Goal: Task Accomplishment & Management: Use online tool/utility

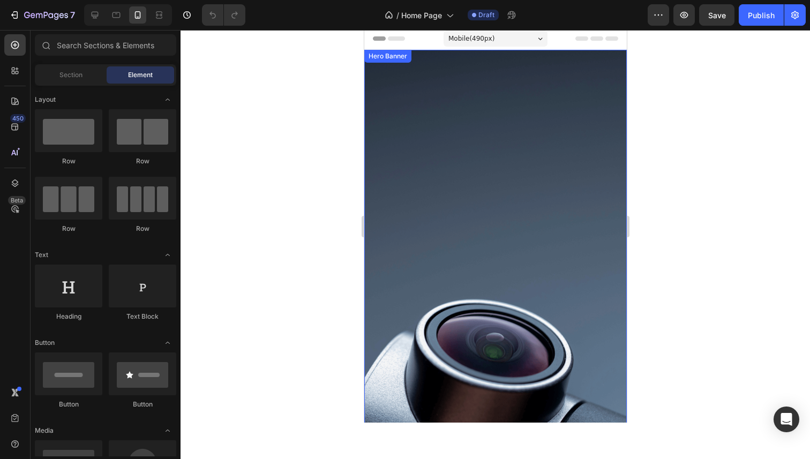
scroll to position [1, 0]
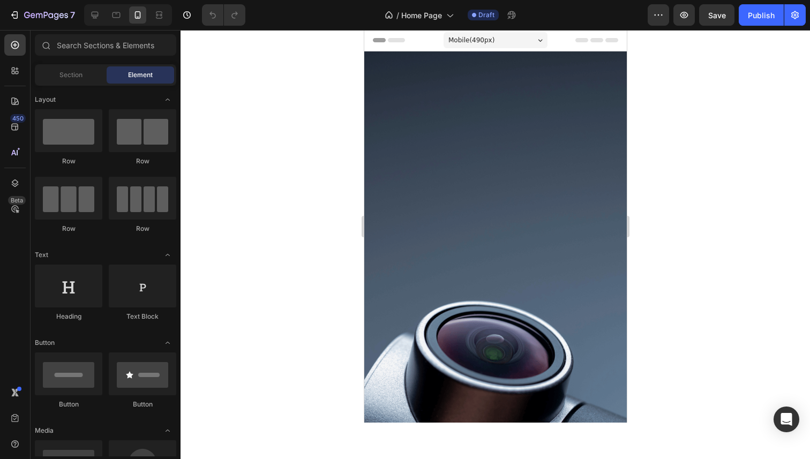
click at [301, 88] on div at bounding box center [494, 244] width 629 height 429
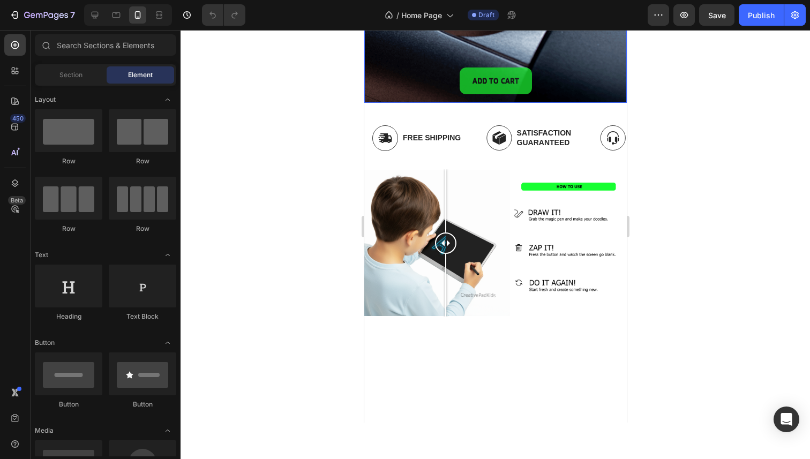
scroll to position [417, 0]
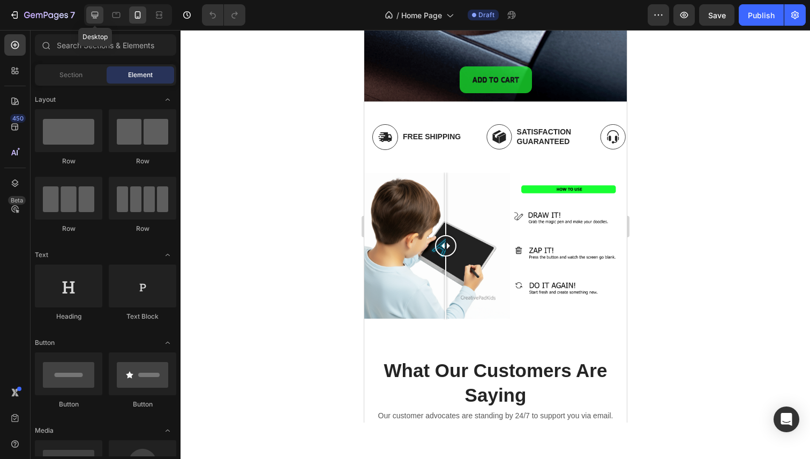
click at [96, 12] on icon at bounding box center [95, 15] width 7 height 7
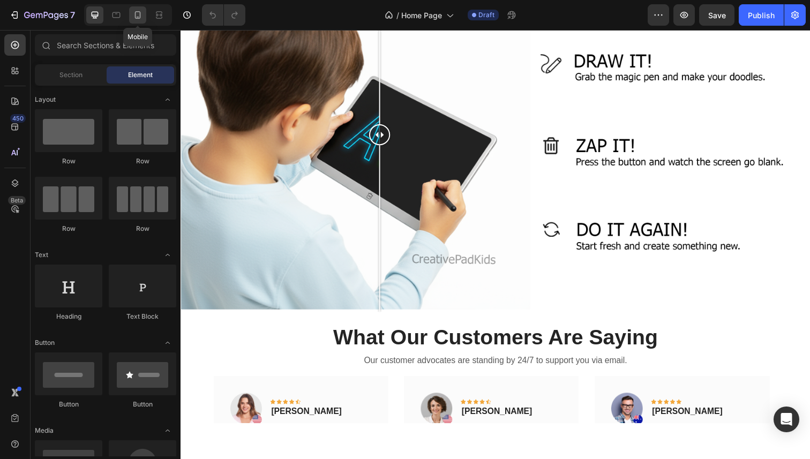
click at [143, 16] on div at bounding box center [137, 14] width 17 height 17
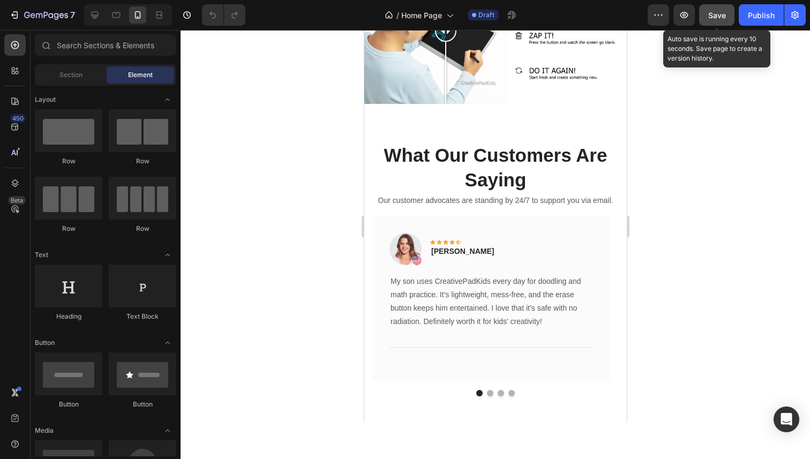
click at [707, 13] on button "Save" at bounding box center [716, 14] width 35 height 21
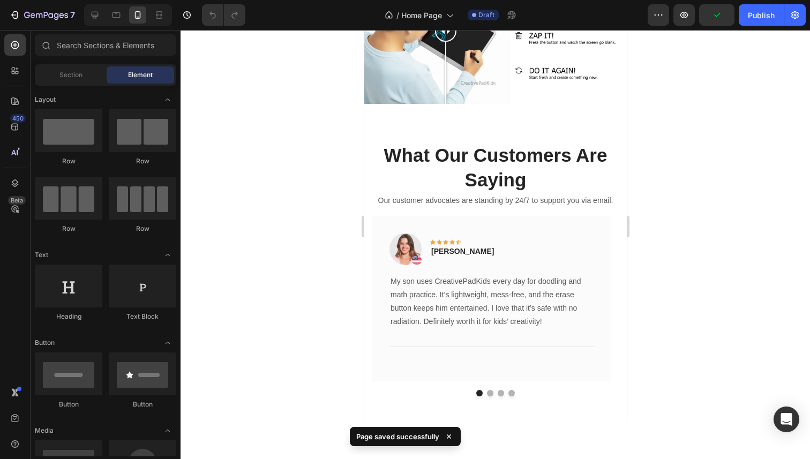
click at [312, 239] on div at bounding box center [494, 244] width 629 height 429
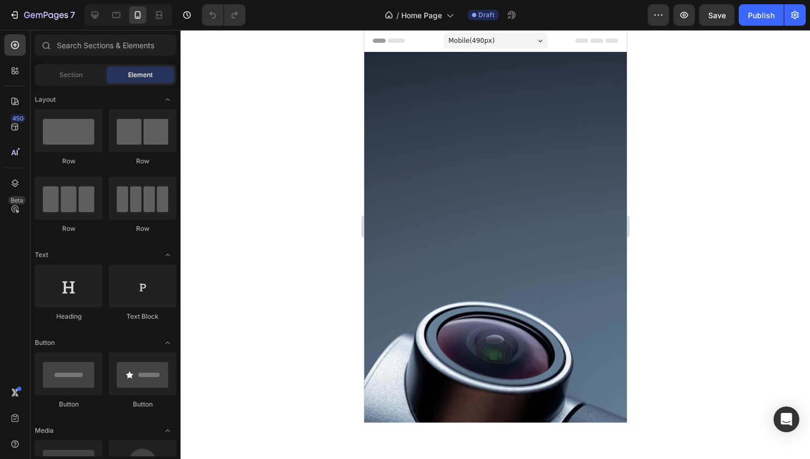
click at [663, 234] on div at bounding box center [494, 244] width 629 height 429
drag, startPoint x: 263, startPoint y: 48, endPoint x: 249, endPoint y: 49, distance: 14.5
click at [260, 49] on div at bounding box center [494, 244] width 629 height 429
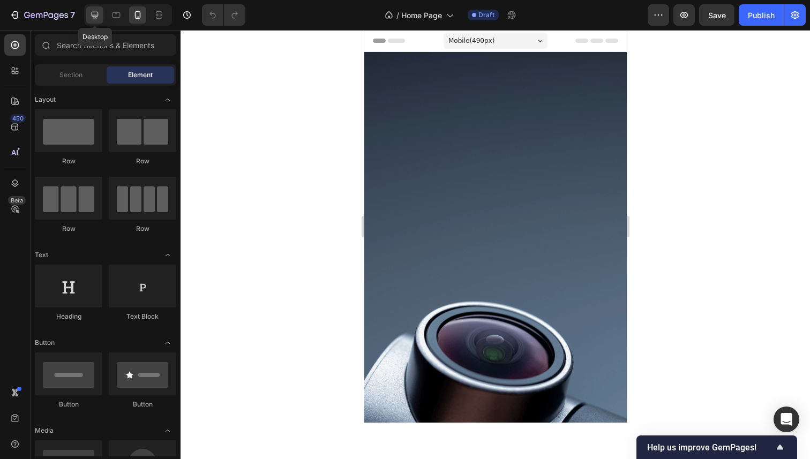
click at [93, 18] on icon at bounding box center [95, 15] width 7 height 7
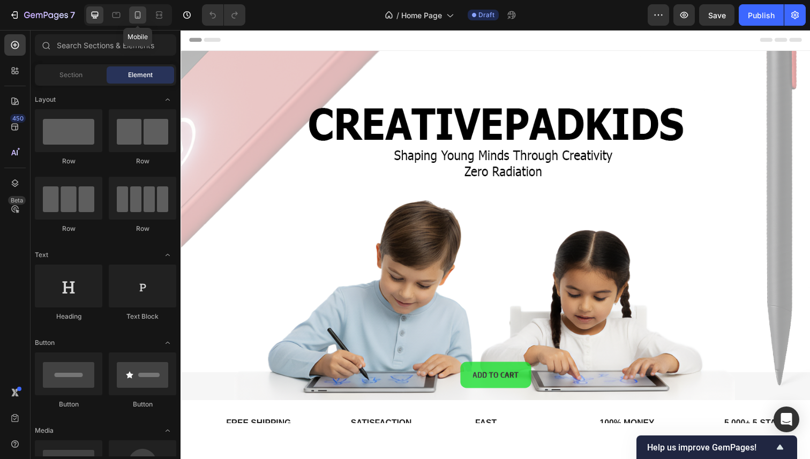
click at [133, 22] on div at bounding box center [137, 14] width 17 height 17
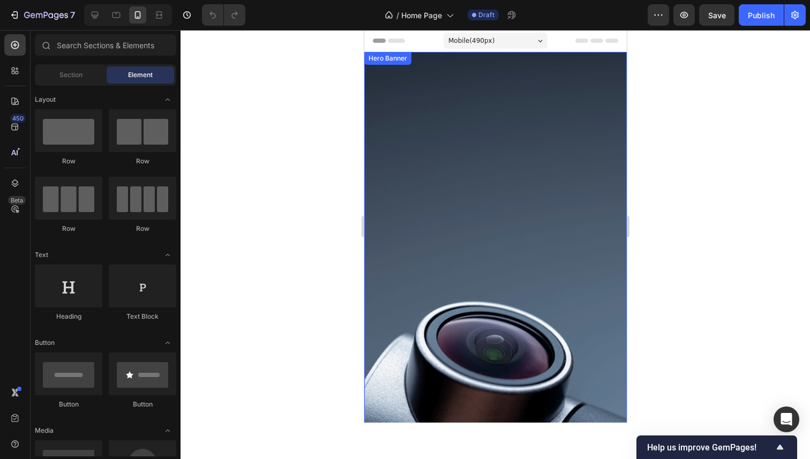
click at [514, 271] on div "Background Image" at bounding box center [495, 285] width 262 height 467
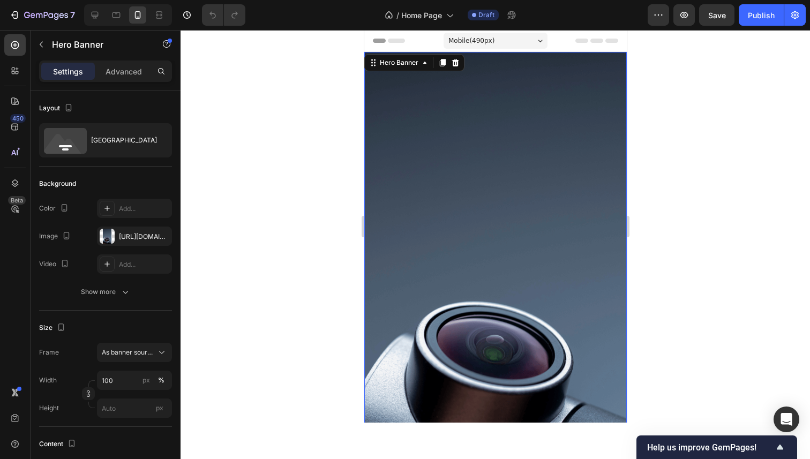
click at [760, 227] on div at bounding box center [494, 244] width 629 height 429
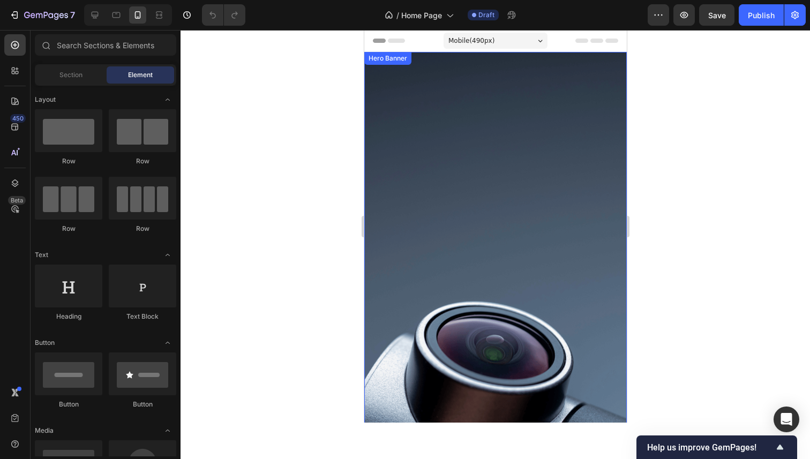
click at [571, 228] on div "Background Image" at bounding box center [495, 285] width 262 height 467
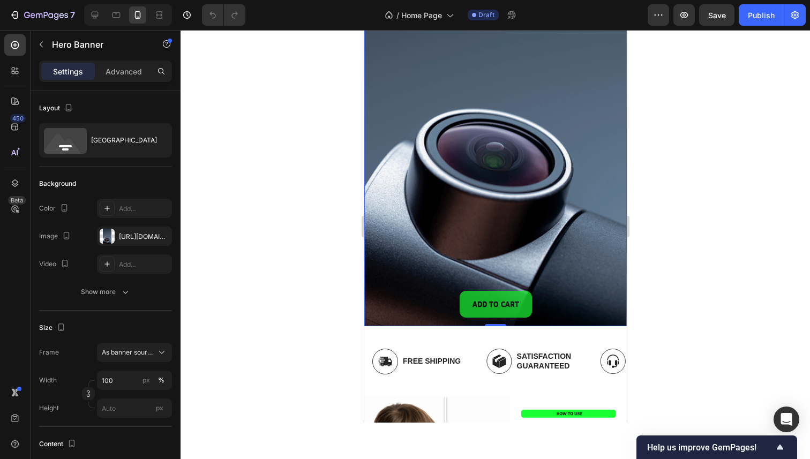
scroll to position [206, 0]
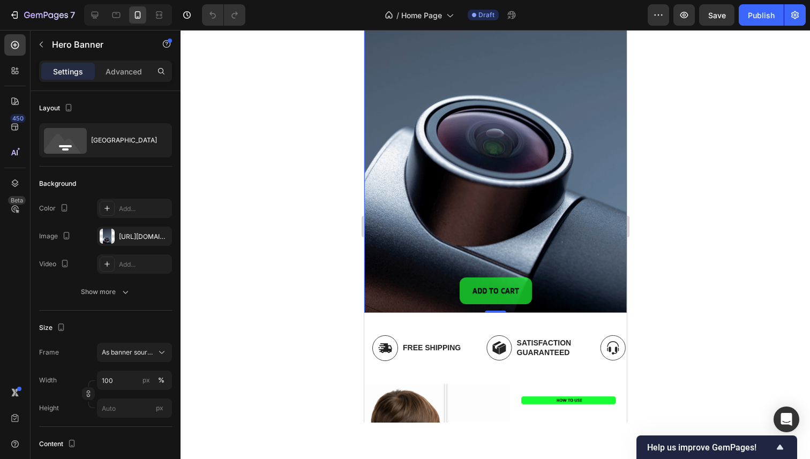
click at [260, 175] on div at bounding box center [494, 244] width 629 height 429
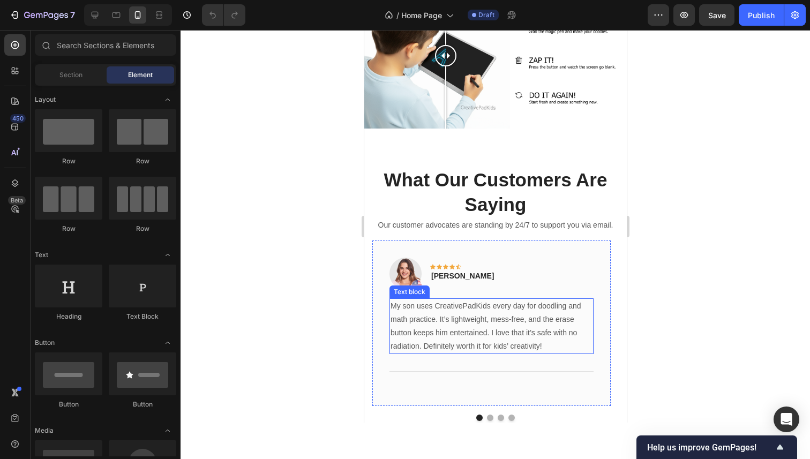
scroll to position [603, 0]
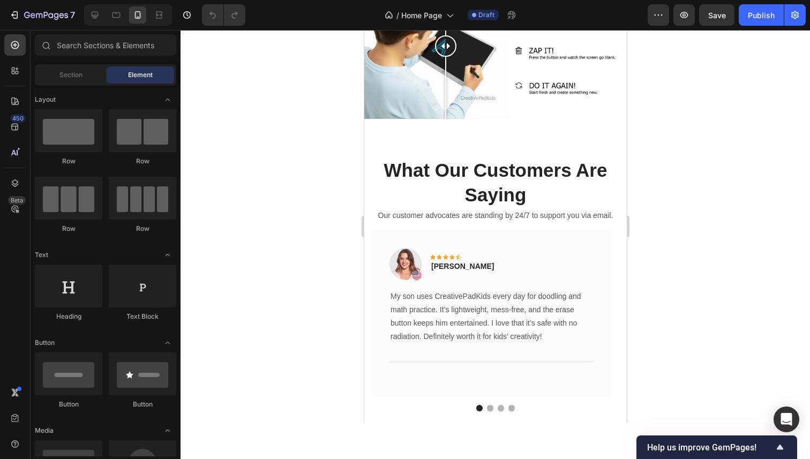
click at [276, 163] on div at bounding box center [494, 244] width 629 height 429
click at [90, 13] on icon at bounding box center [94, 15] width 11 height 11
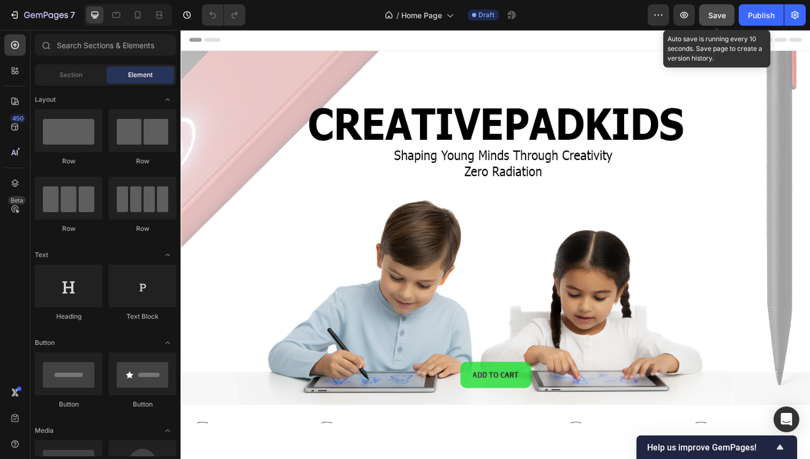
click at [726, 19] on button "Save" at bounding box center [716, 14] width 35 height 21
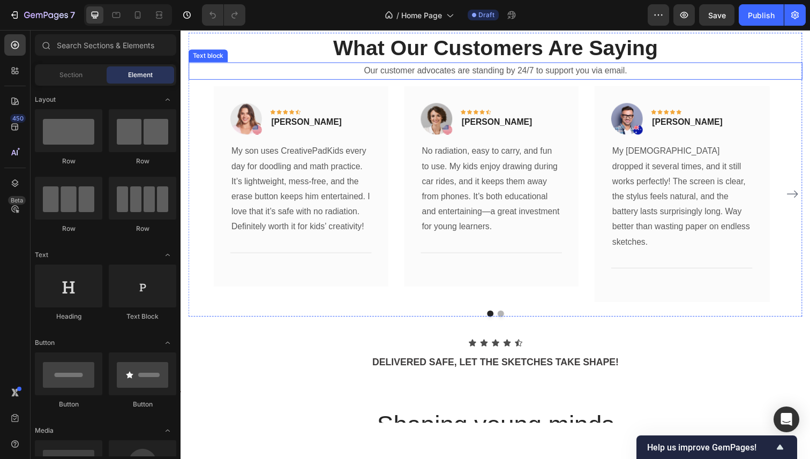
scroll to position [798, 0]
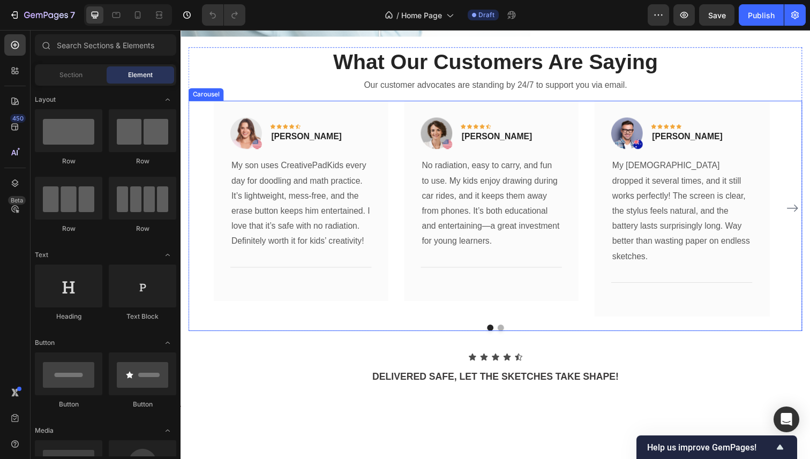
click at [798, 206] on icon "Carousel Next Arrow" at bounding box center [804, 212] width 13 height 13
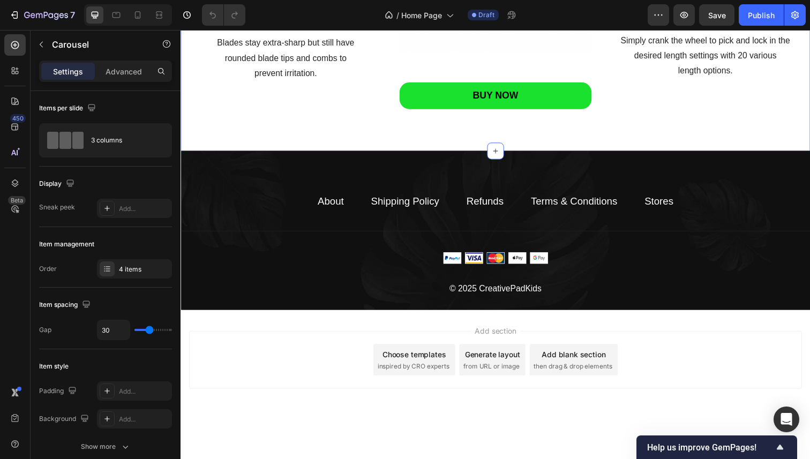
scroll to position [1462, 0]
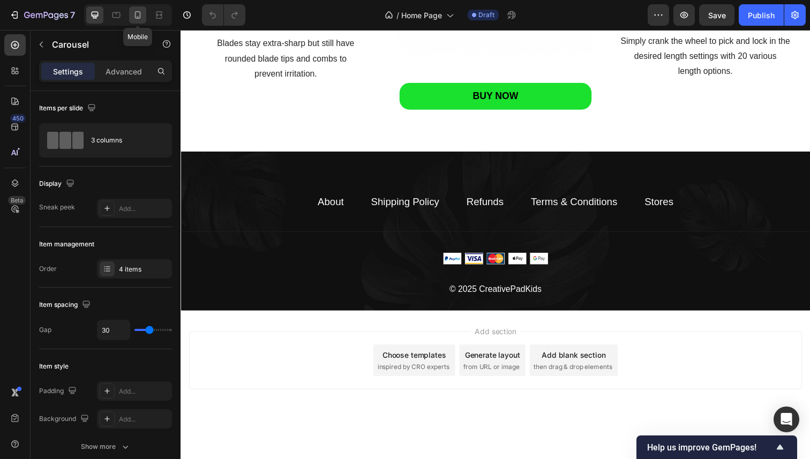
click at [139, 19] on icon at bounding box center [137, 15] width 11 height 11
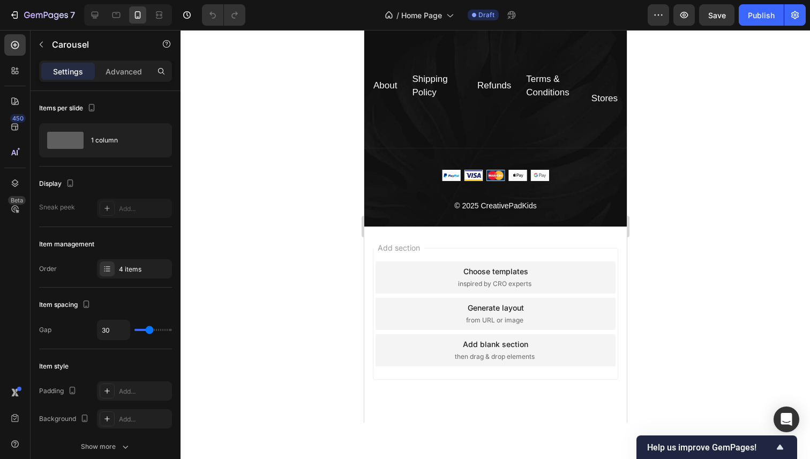
scroll to position [2340, 0]
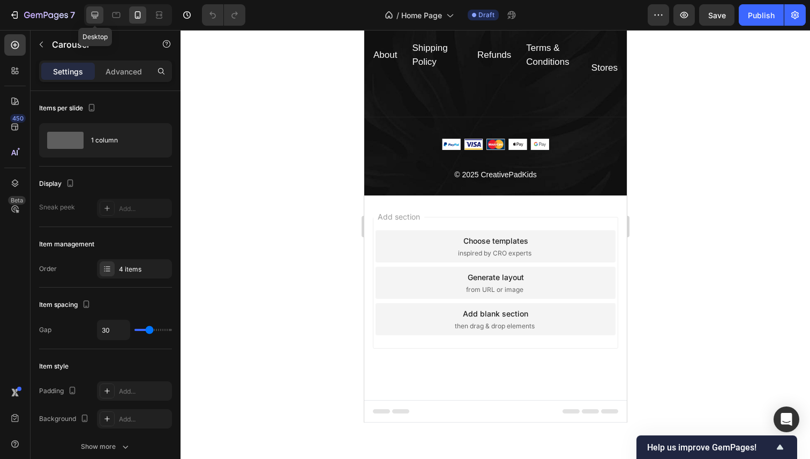
click at [95, 22] on div at bounding box center [94, 14] width 17 height 17
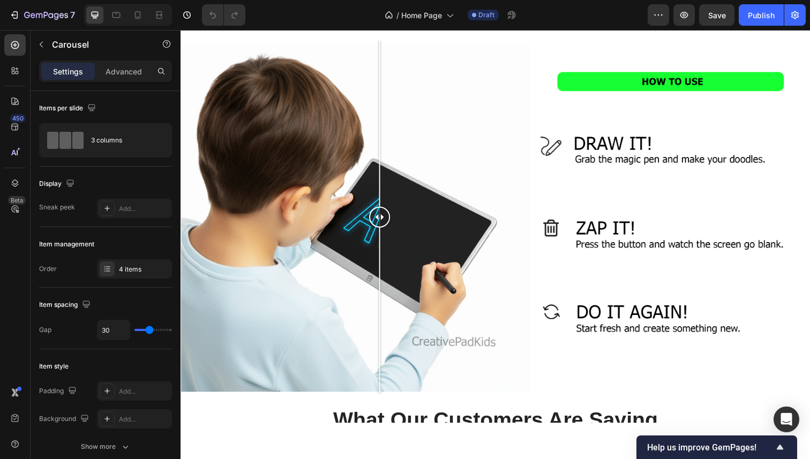
scroll to position [436, 0]
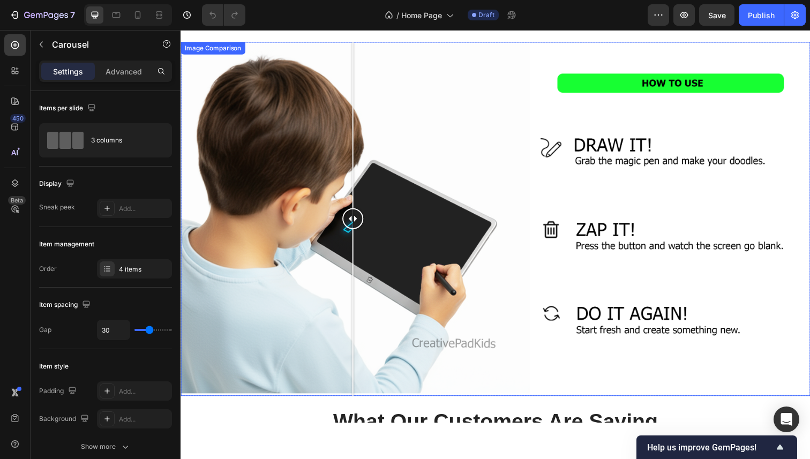
drag, startPoint x: 391, startPoint y: 221, endPoint x: 394, endPoint y: 227, distance: 7.0
click at [367, 226] on div at bounding box center [355, 222] width 21 height 21
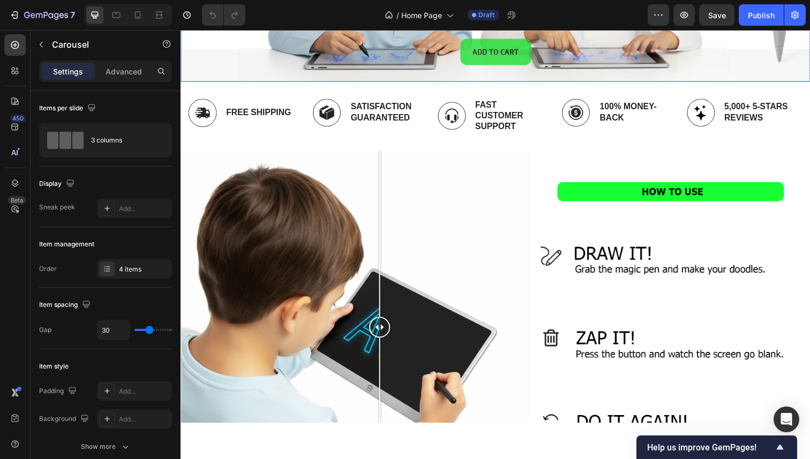
scroll to position [331, 0]
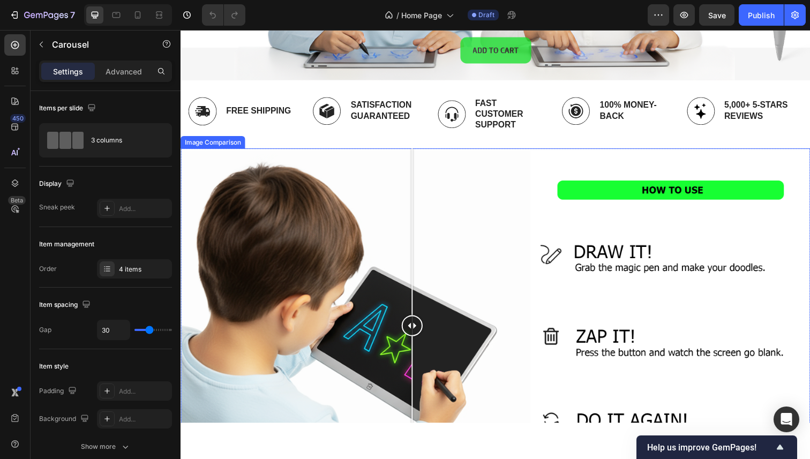
drag, startPoint x: 377, startPoint y: 329, endPoint x: 408, endPoint y: 335, distance: 31.0
click at [408, 334] on div at bounding box center [416, 331] width 21 height 21
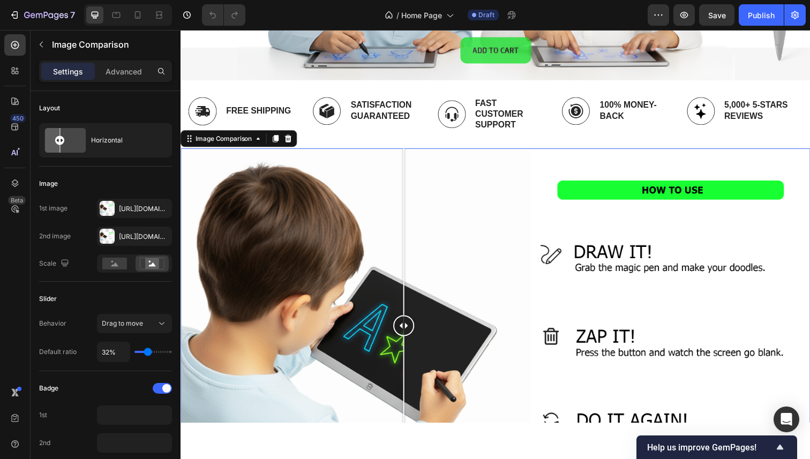
click at [408, 335] on div at bounding box center [407, 331] width 21 height 21
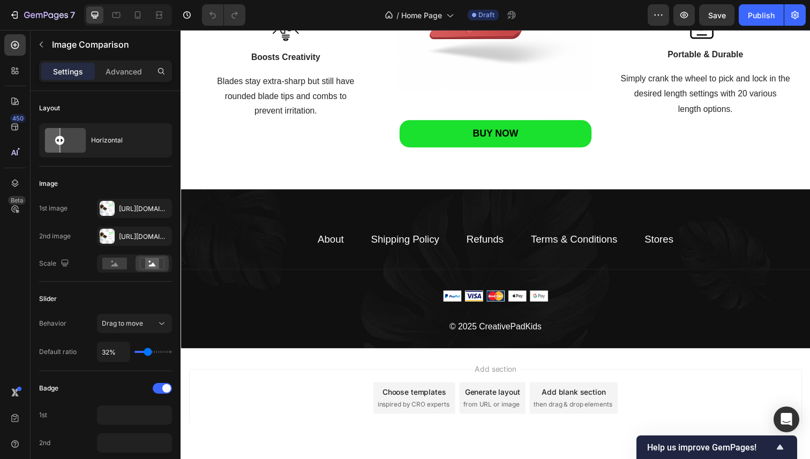
scroll to position [1660, 0]
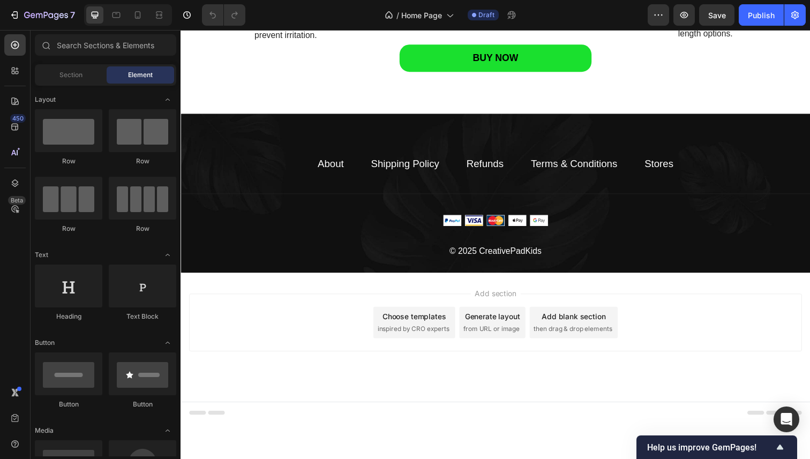
click at [289, 323] on div "Add section Choose templates inspired by CRO experts Generate layout from URL o…" at bounding box center [501, 328] width 625 height 59
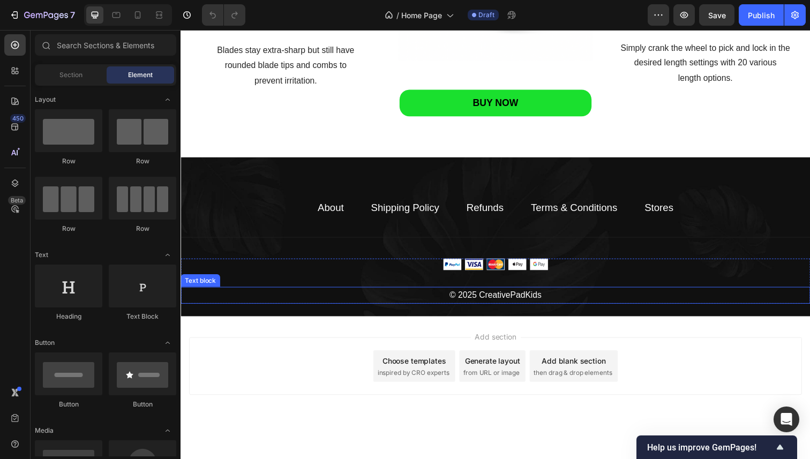
scroll to position [1442, 0]
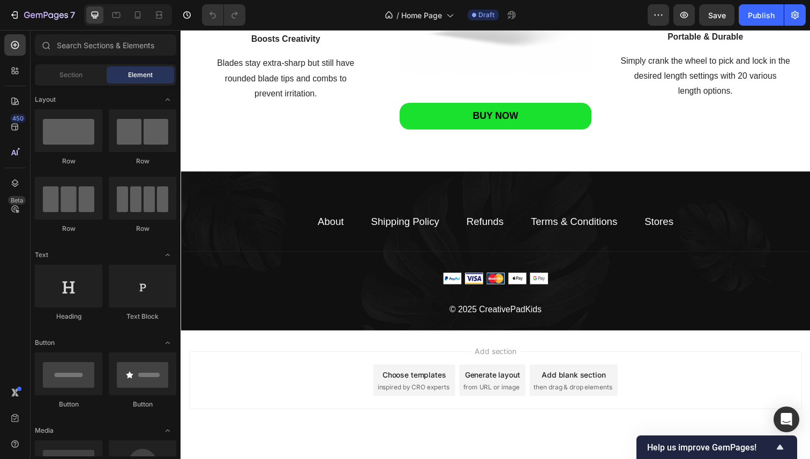
click at [315, 356] on div "Add section Choose templates inspired by CRO experts Generate layout from URL o…" at bounding box center [501, 403] width 643 height 132
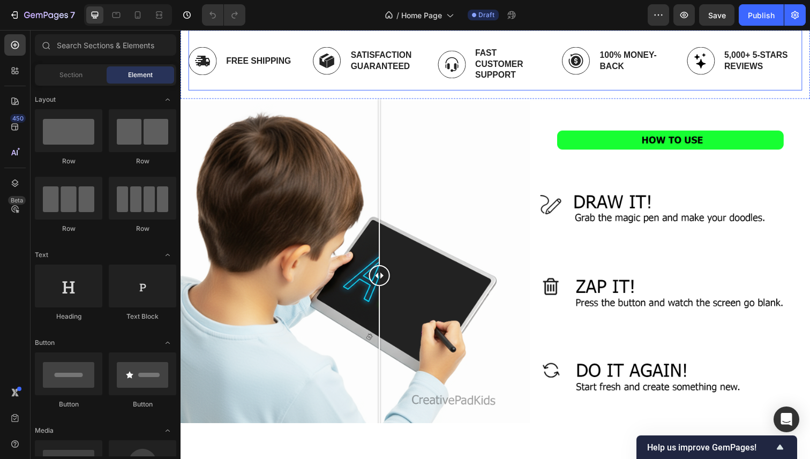
scroll to position [418, 0]
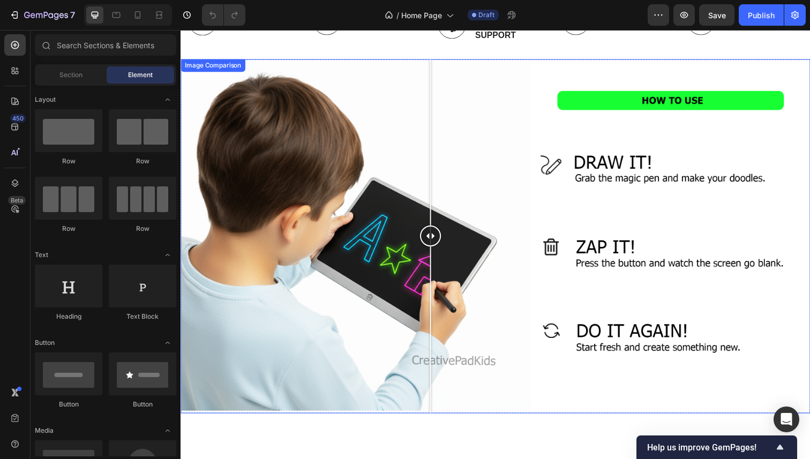
drag, startPoint x: 395, startPoint y: 240, endPoint x: 435, endPoint y: 254, distance: 42.5
click at [435, 254] on div at bounding box center [501, 240] width 643 height 361
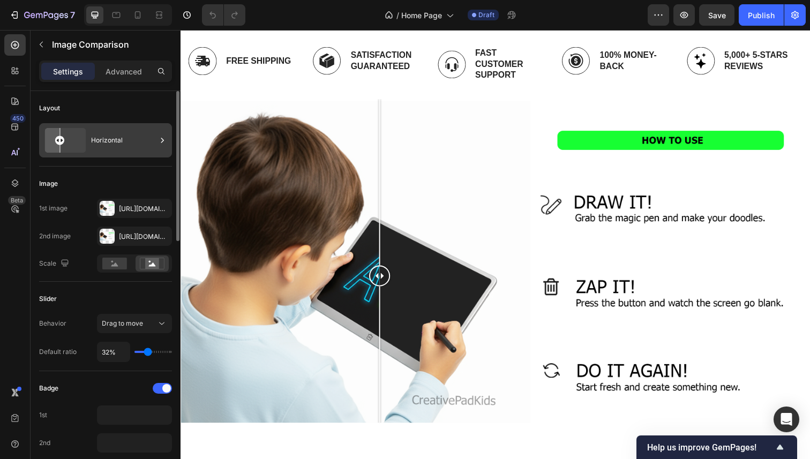
scroll to position [1, 0]
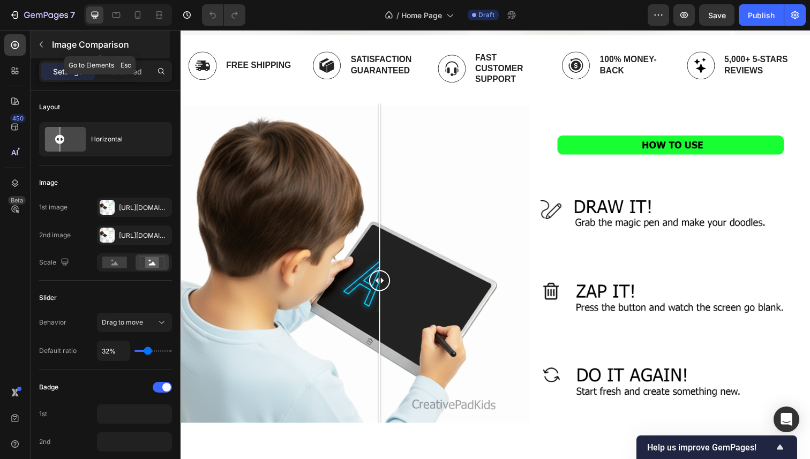
click at [37, 45] on icon "button" at bounding box center [41, 44] width 9 height 9
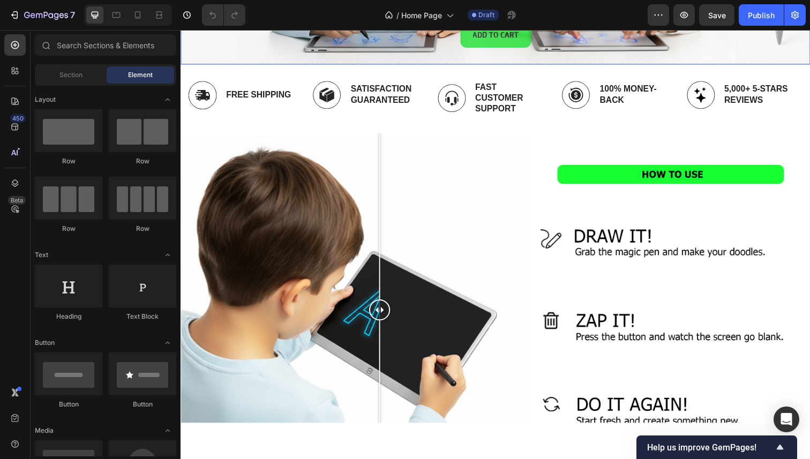
scroll to position [382, 0]
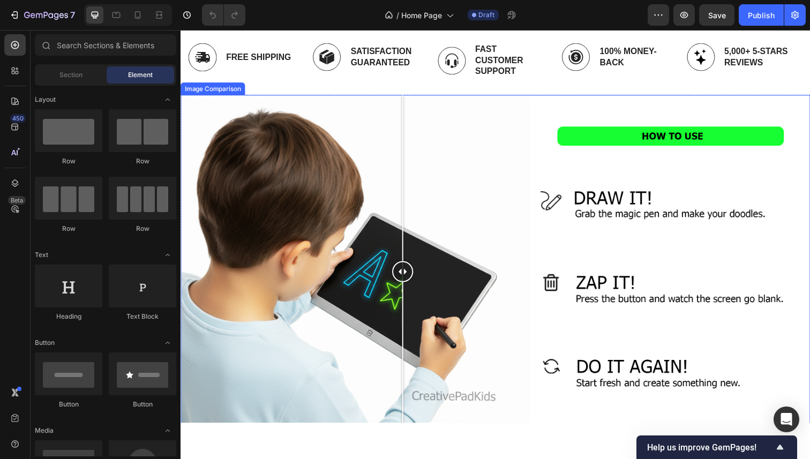
drag, startPoint x: 385, startPoint y: 273, endPoint x: 403, endPoint y: 298, distance: 30.6
click at [403, 298] on div at bounding box center [406, 276] width 21 height 361
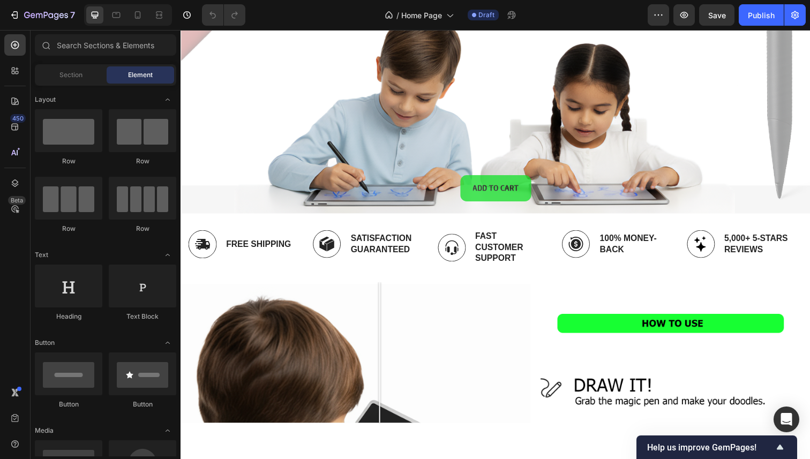
scroll to position [109, 0]
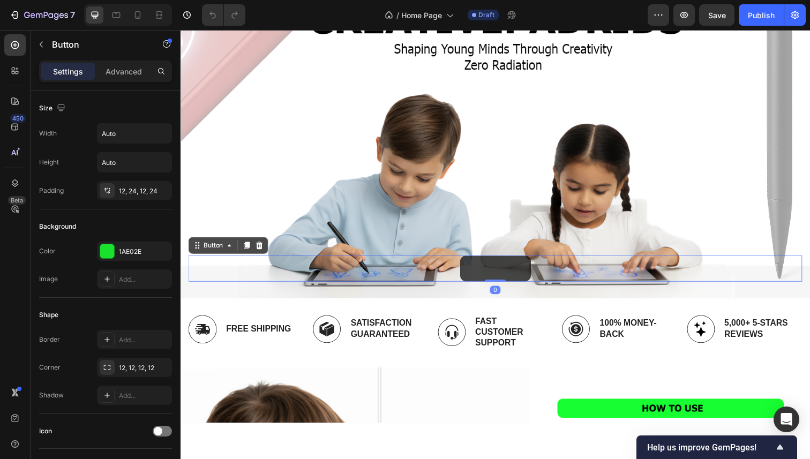
click at [502, 260] on button "ADD TO CART" at bounding box center [502, 273] width 72 height 26
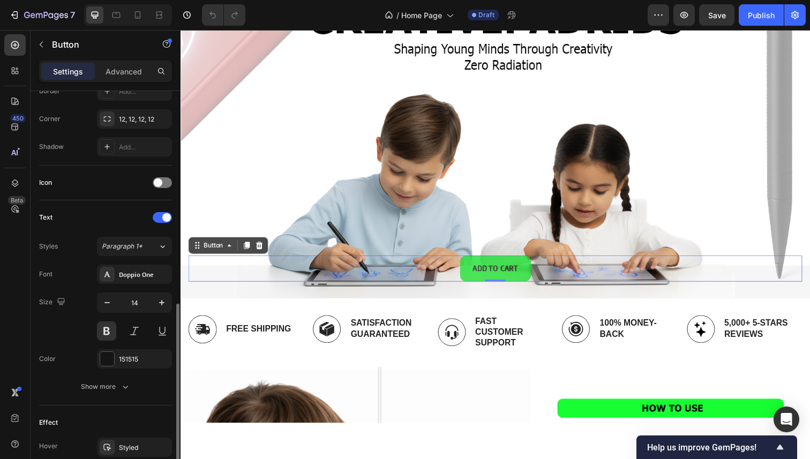
scroll to position [369, 0]
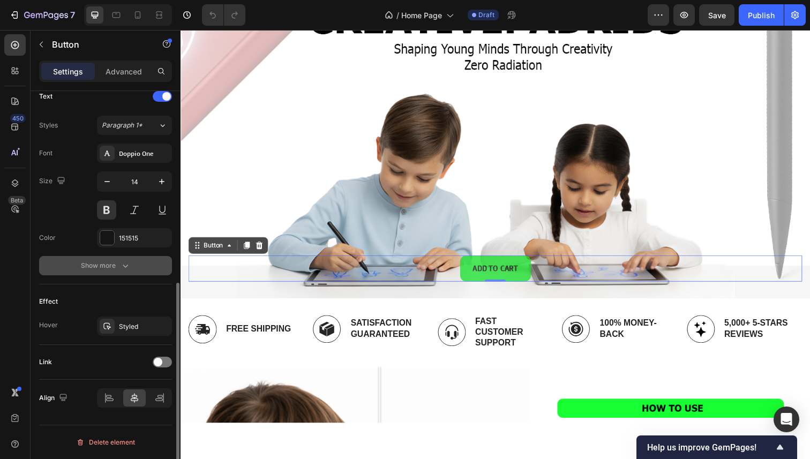
click at [101, 263] on div "Show more" at bounding box center [106, 265] width 50 height 11
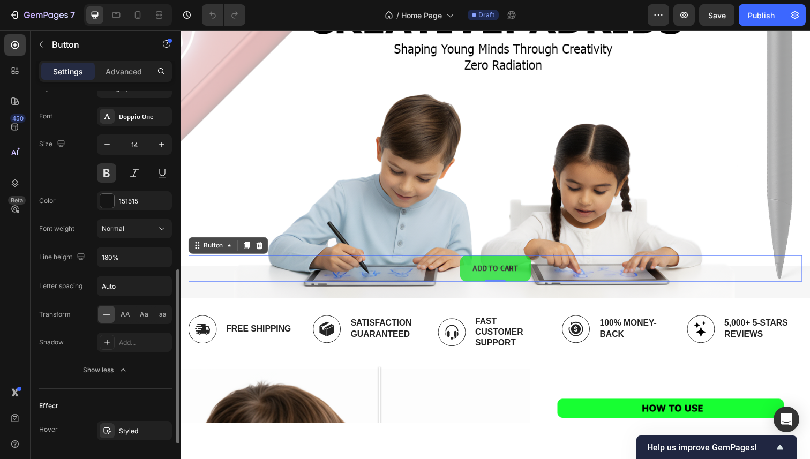
scroll to position [511, 0]
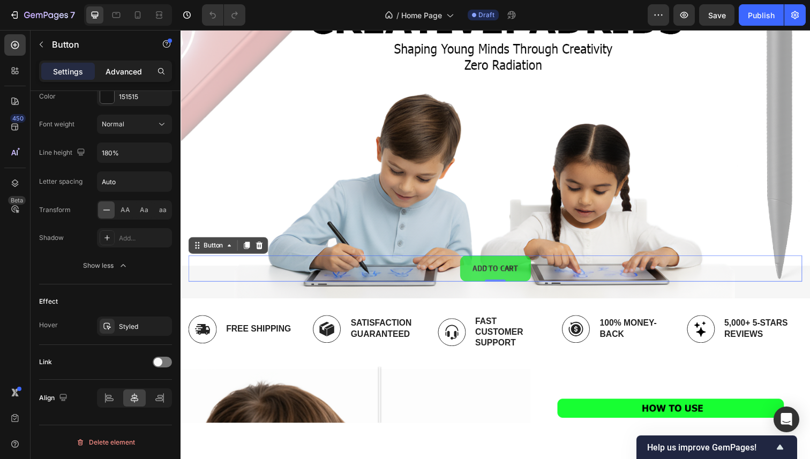
click at [124, 66] on p "Advanced" at bounding box center [123, 71] width 36 height 11
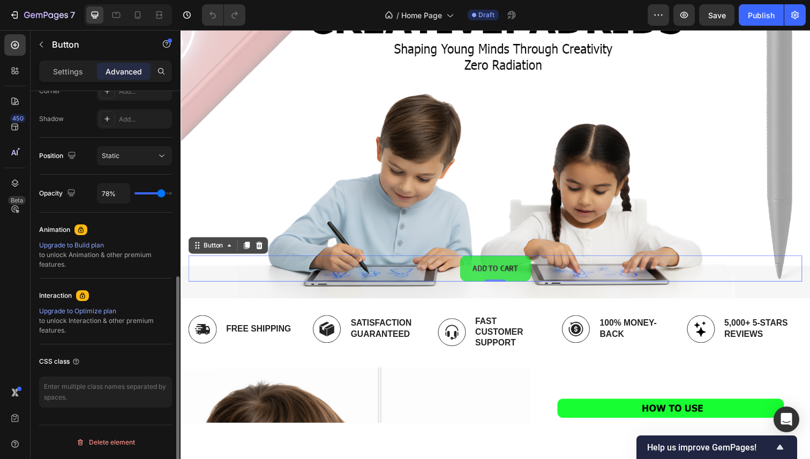
scroll to position [345, 0]
click at [118, 198] on input "78%" at bounding box center [113, 193] width 32 height 19
type input "9%"
type input "9"
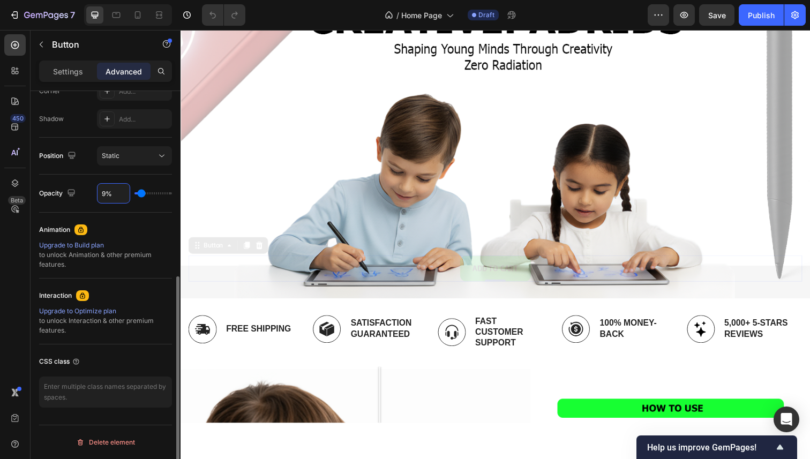
type input "90%"
type input "90"
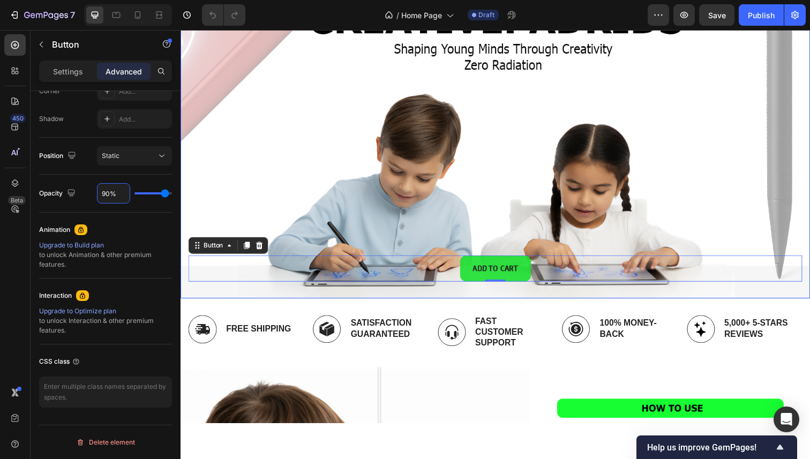
click at [195, 292] on div "ADD TO CART Button 0" at bounding box center [501, 263] width 643 height 79
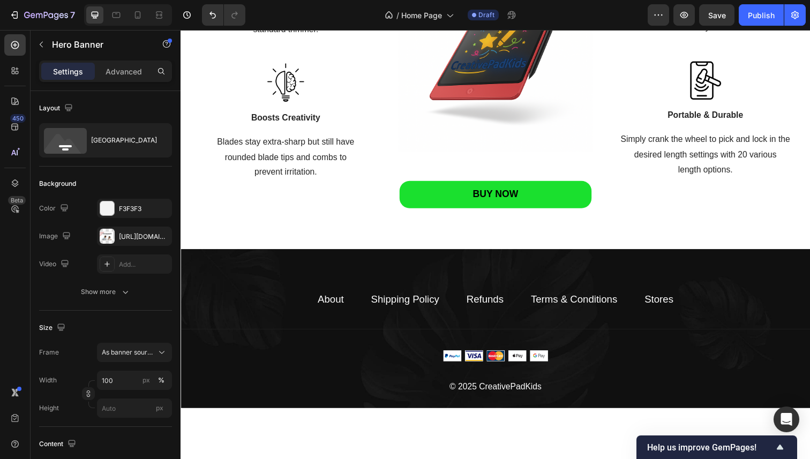
scroll to position [1472, 0]
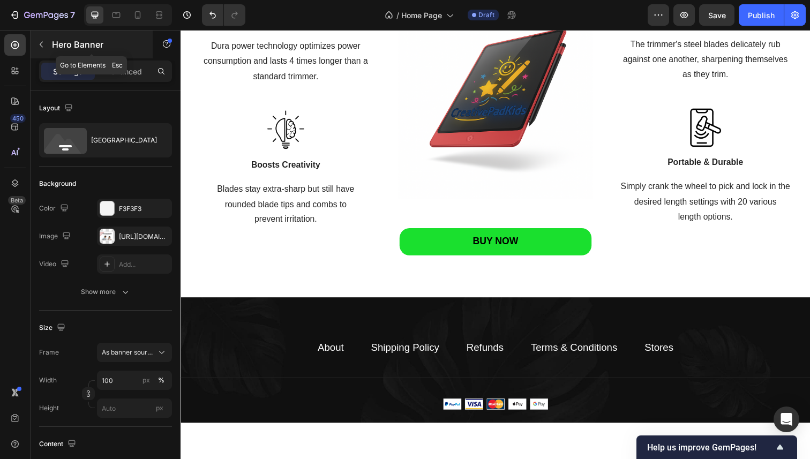
click at [87, 46] on p "Hero Banner" at bounding box center [97, 44] width 91 height 13
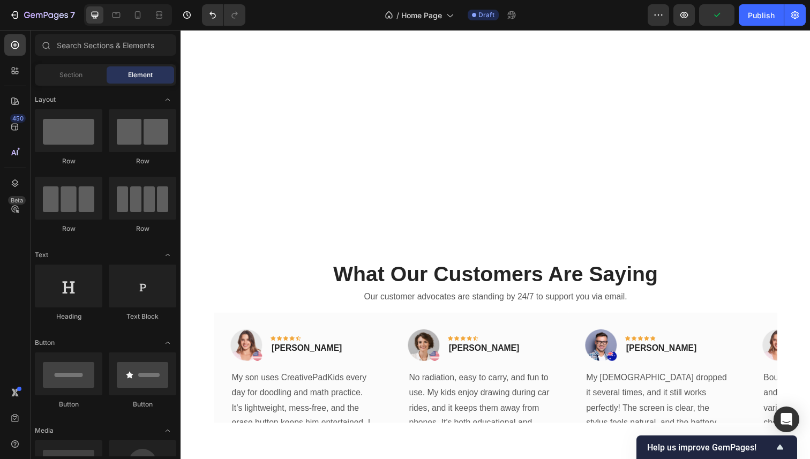
scroll to position [0, 0]
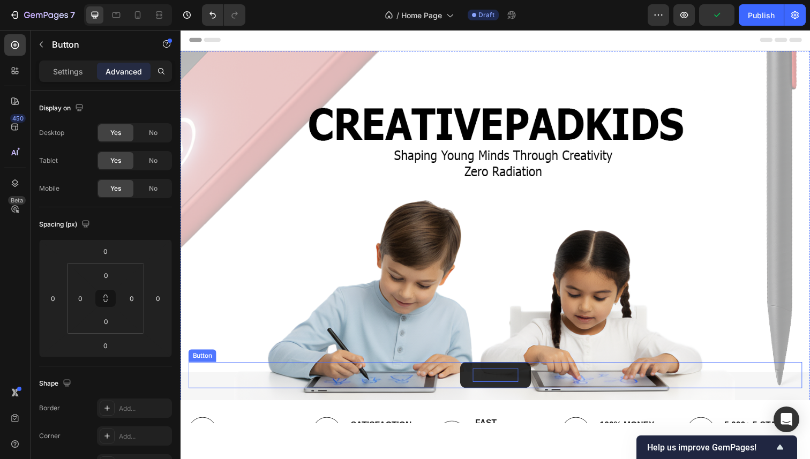
click at [504, 380] on p "ADD TO CART" at bounding box center [502, 381] width 47 height 13
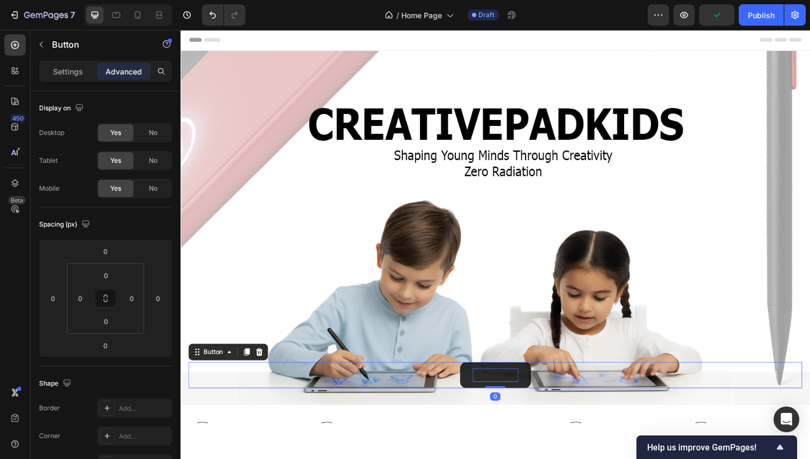
click at [504, 375] on p "ADD TO CART" at bounding box center [502, 381] width 47 height 13
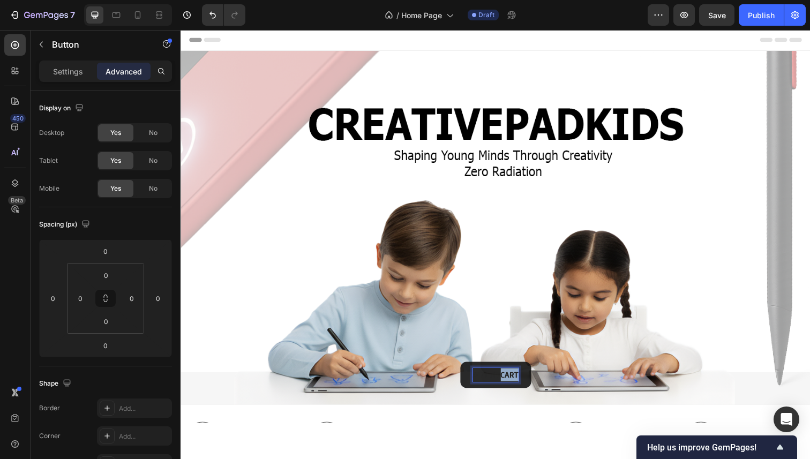
click at [504, 375] on p "ADD TO CART" at bounding box center [502, 381] width 47 height 13
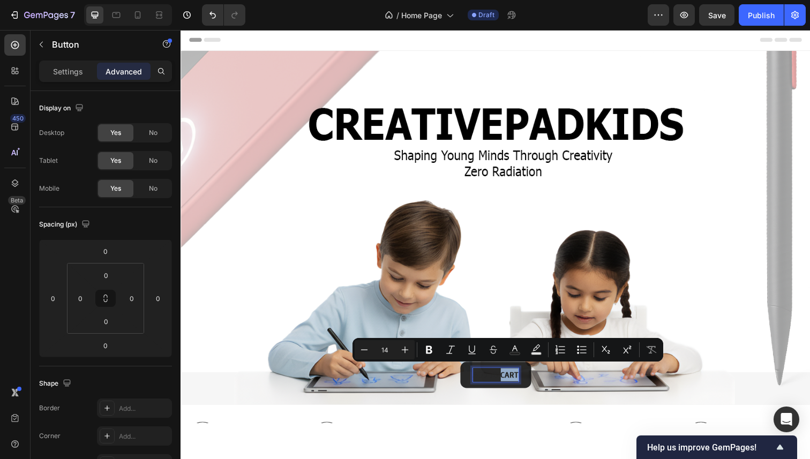
click at [504, 375] on p "ADD TO CART" at bounding box center [502, 381] width 47 height 13
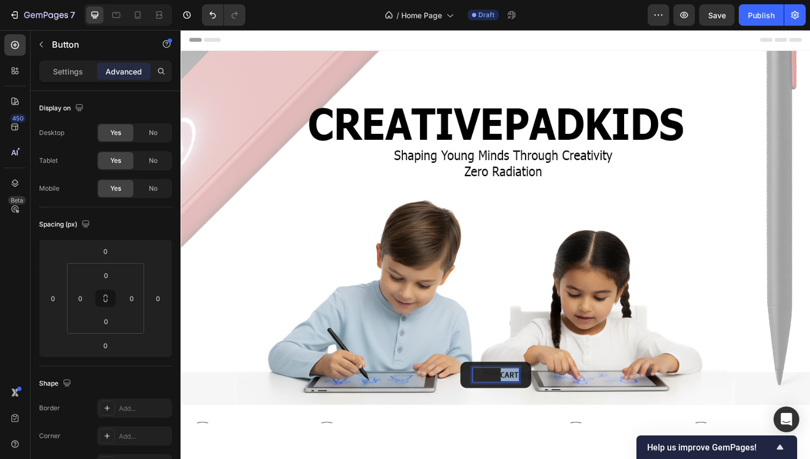
click at [504, 375] on p "ADD TO CART" at bounding box center [502, 381] width 47 height 13
click at [482, 369] on button "buy" at bounding box center [501, 382] width 39 height 26
click at [557, 421] on div "Image Free Shipping Text Block Row Image Satisfaction Guaranteed Text Block Row…" at bounding box center [501, 447] width 626 height 52
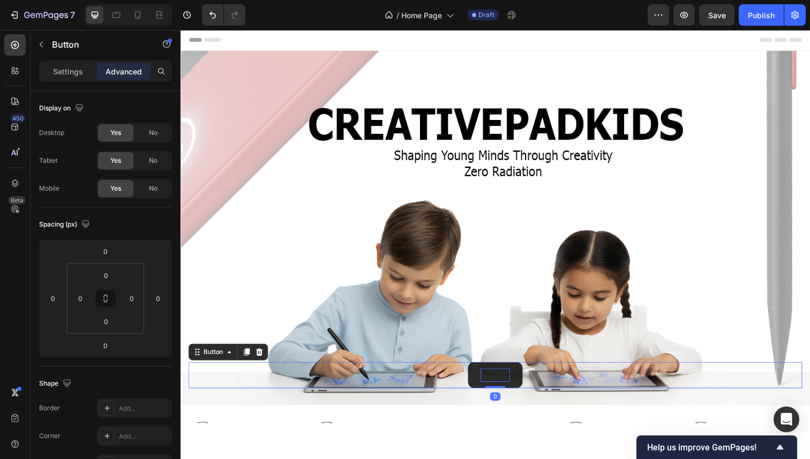
click at [497, 375] on p "buy now" at bounding box center [502, 381] width 30 height 13
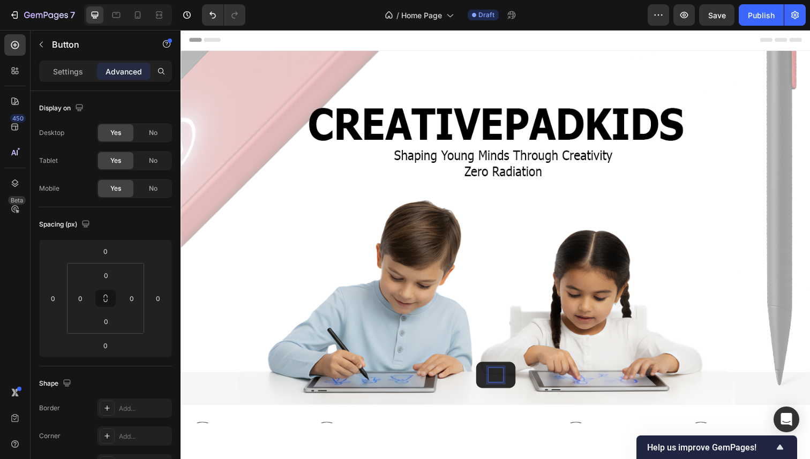
click at [482, 369] on button "BUY" at bounding box center [502, 382] width 40 height 26
click at [489, 421] on div "Image Fast Customer Support Text Block Row" at bounding box center [498, 443] width 110 height 44
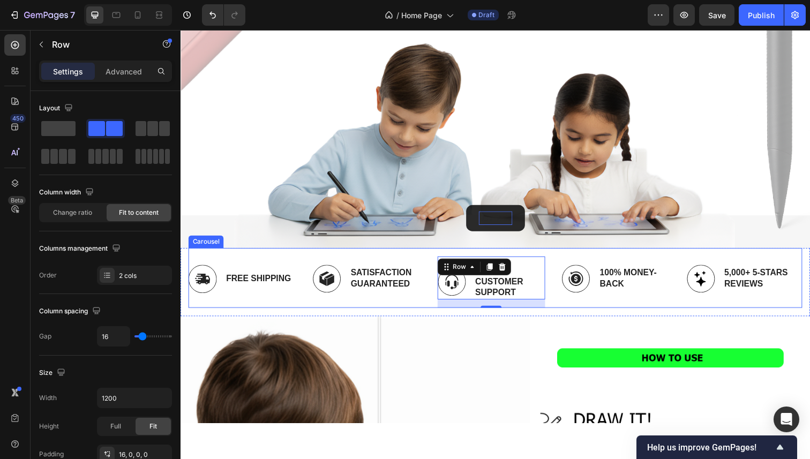
scroll to position [183, 0]
